Goal: Transaction & Acquisition: Download file/media

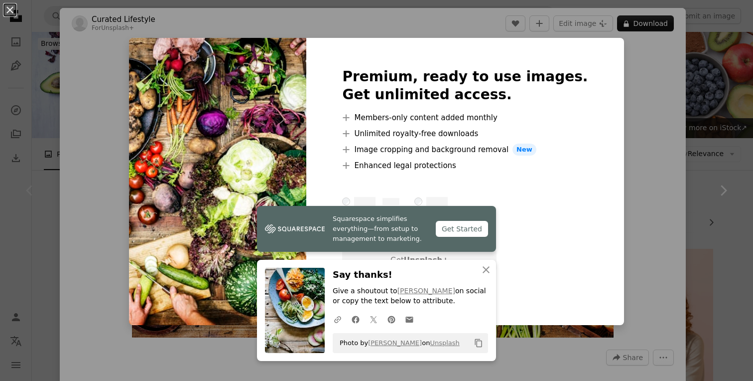
scroll to position [132, 0]
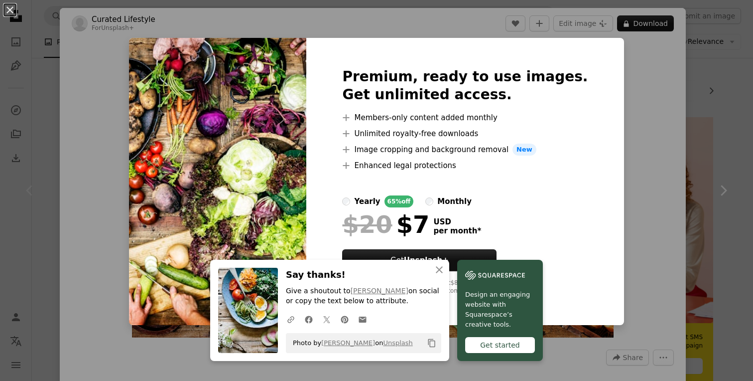
click at [748, 97] on div "An X shape An X shape Close Say thanks! Give a shoutout to [PERSON_NAME] on soc…" at bounding box center [376, 190] width 753 height 381
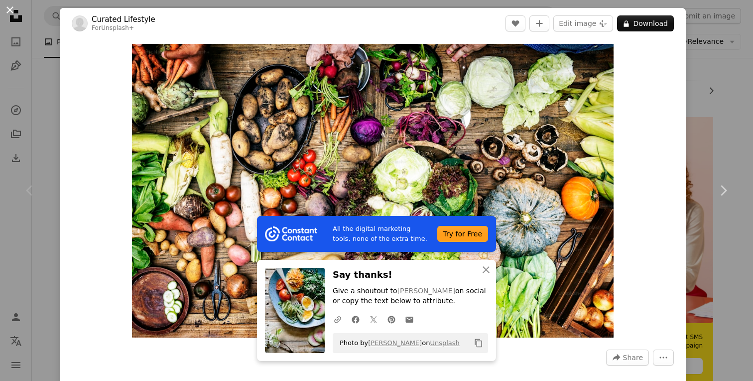
click at [12, 11] on button "An X shape" at bounding box center [10, 10] width 12 height 12
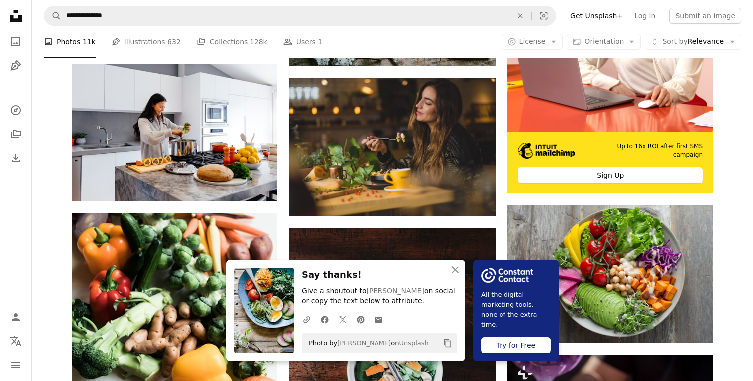
scroll to position [323, 0]
